Goal: Task Accomplishment & Management: Use online tool/utility

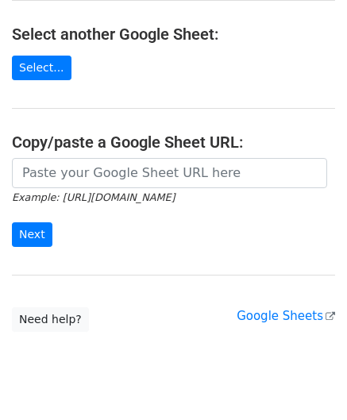
scroll to position [208, 0]
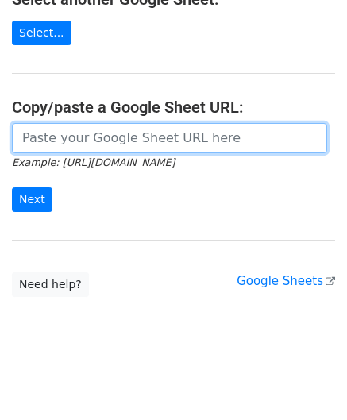
click at [89, 131] on input "url" at bounding box center [169, 138] width 315 height 30
paste input "https://docs.google.com/spreadsheets/d/165IWmw9prA6cIm0pu7o0bQOjsDmDfxPEwfh7yG3…"
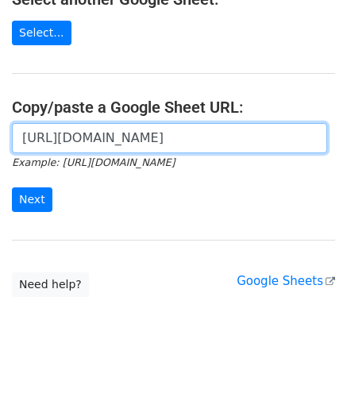
scroll to position [0, 356]
type input "https://docs.google.com/spreadsheets/d/165IWmw9prA6cIm0pu7o0bQOjsDmDfxPEwfh7yG3…"
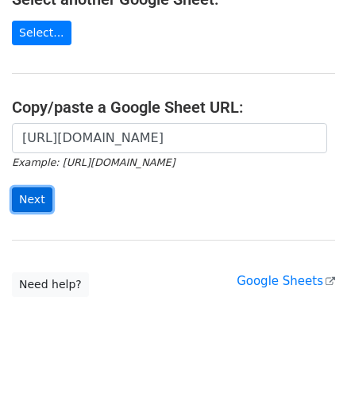
scroll to position [0, 0]
click at [38, 195] on input "Next" at bounding box center [32, 199] width 40 height 25
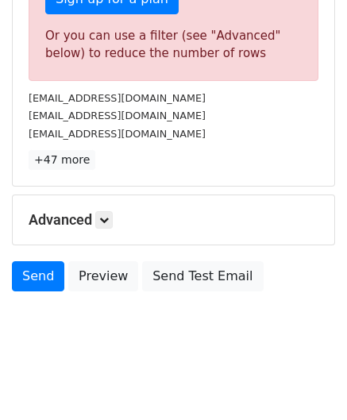
scroll to position [535, 0]
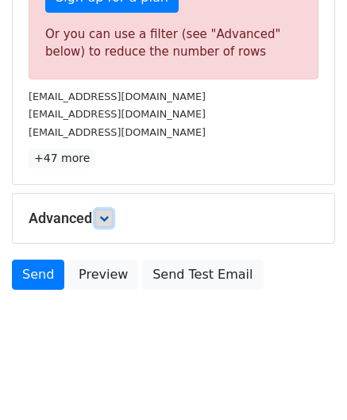
click at [113, 213] on link at bounding box center [103, 217] width 17 height 17
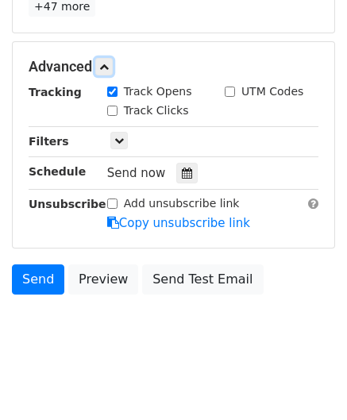
scroll to position [690, 0]
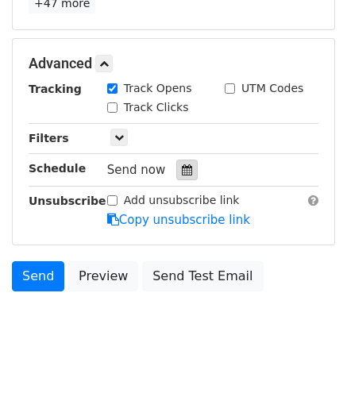
click at [182, 164] on icon at bounding box center [187, 169] width 10 height 11
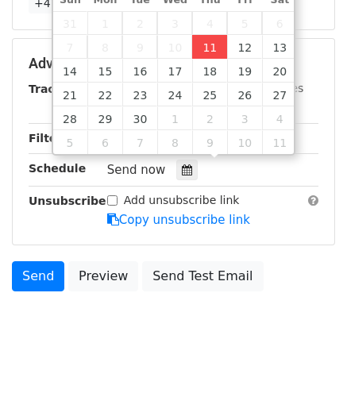
type input "[DATE] 12:00"
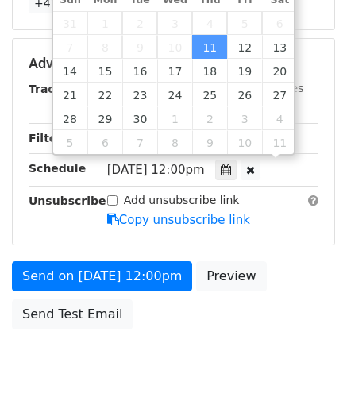
scroll to position [0, 0]
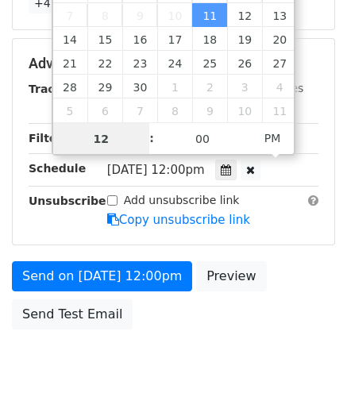
paste input "8"
type input "8"
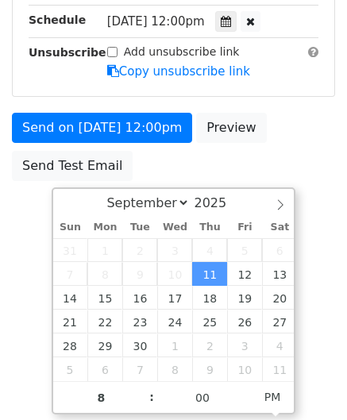
type input "[DATE] 20:00"
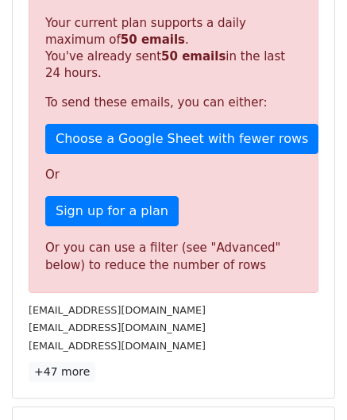
scroll to position [727, 0]
